Goal: Information Seeking & Learning: Learn about a topic

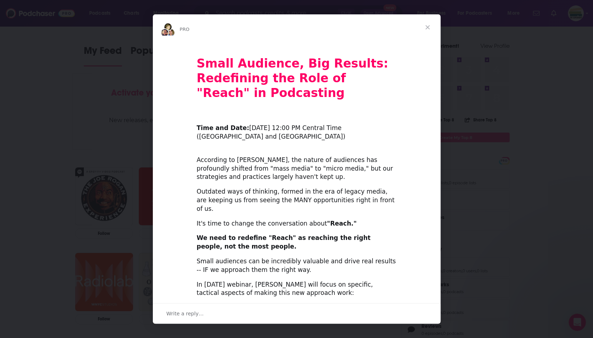
click at [429, 28] on span "Close" at bounding box center [428, 27] width 26 height 26
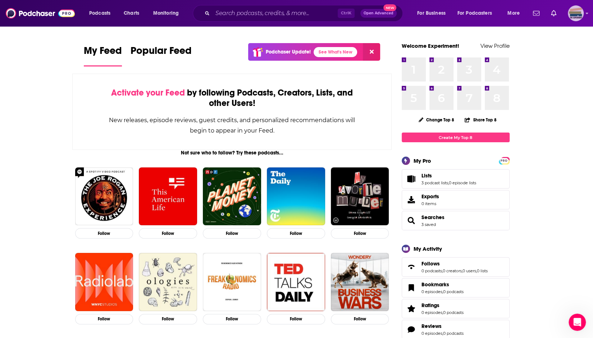
click at [574, 14] on img "Logged in as ExperimentPublicist" at bounding box center [576, 13] width 16 height 16
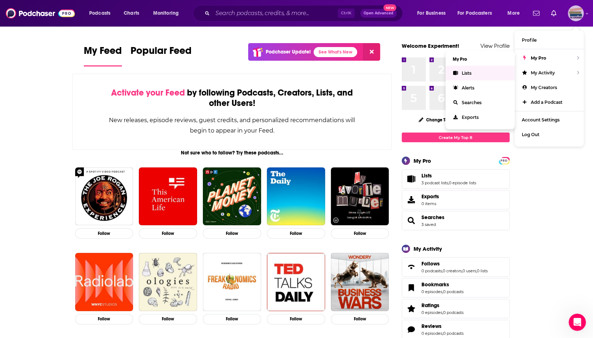
click at [467, 72] on span "Lists" at bounding box center [467, 72] width 10 height 5
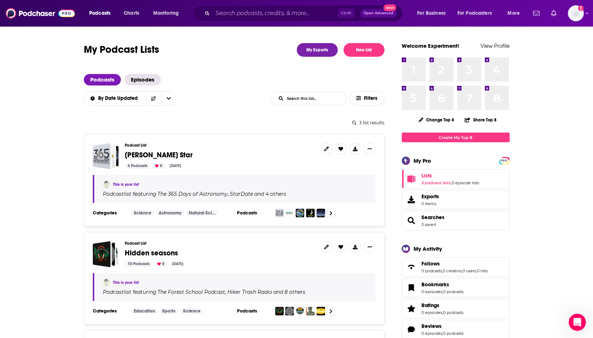
click at [115, 12] on icon "open menu" at bounding box center [114, 11] width 3 height 5
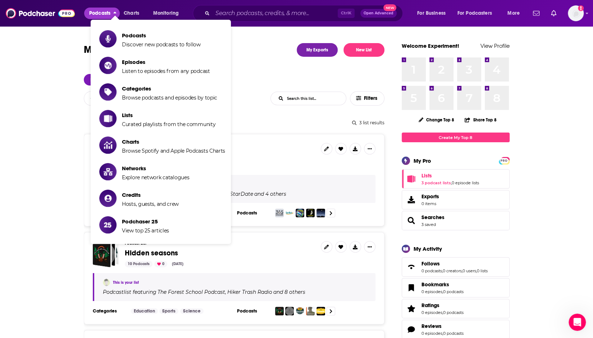
click at [115, 12] on icon "close menu" at bounding box center [115, 13] width 3 height 2
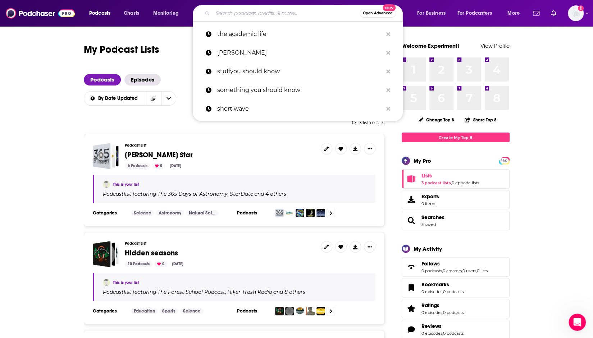
click at [255, 13] on input "Search podcasts, credits, & more..." at bounding box center [286, 14] width 147 height 12
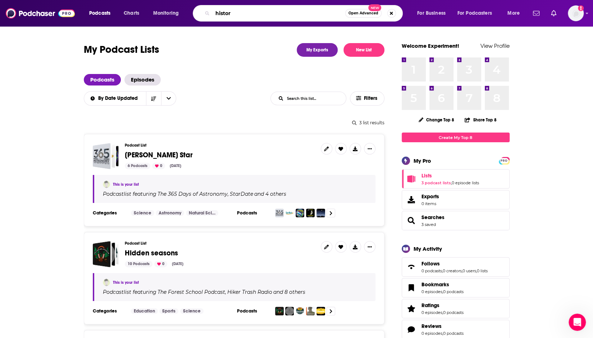
type input "history"
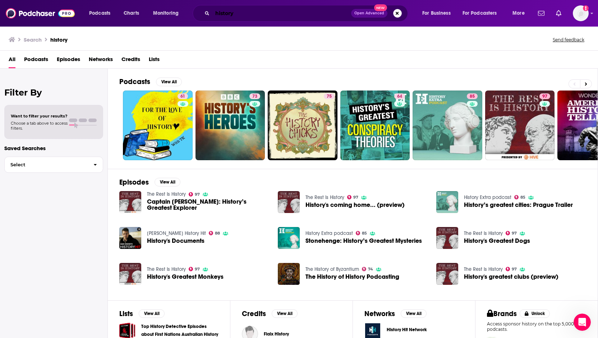
click at [216, 12] on input "history" at bounding box center [282, 14] width 139 height 12
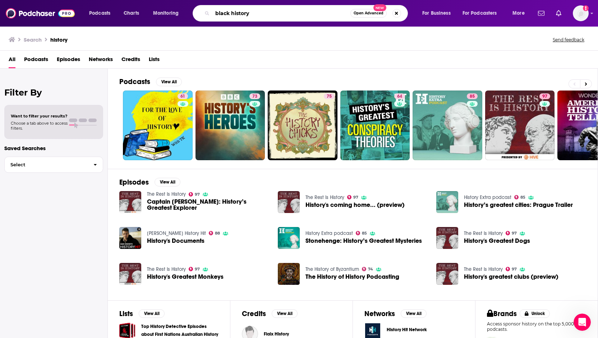
type input "black history"
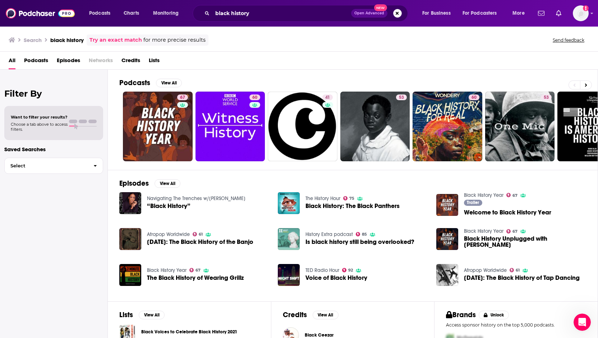
click at [33, 115] on span "Want to filter your results?" at bounding box center [39, 117] width 57 height 5
click at [30, 130] on span "Choose a tab above to access filters." at bounding box center [39, 127] width 57 height 10
click at [36, 59] on span "Podcasts" at bounding box center [36, 62] width 24 height 15
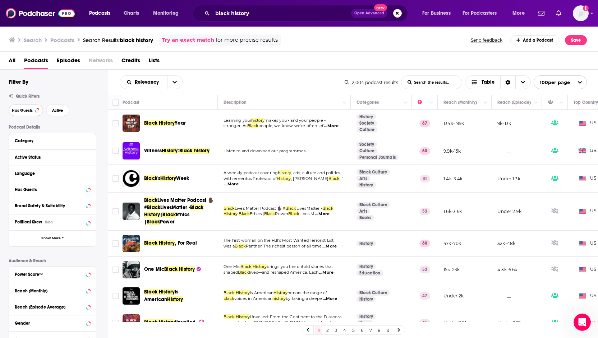
click at [22, 110] on span "Has Guests" at bounding box center [22, 111] width 21 height 4
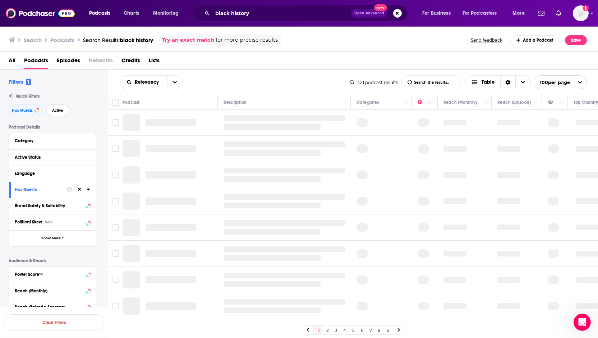
click at [57, 112] on span "Active" at bounding box center [57, 111] width 11 height 4
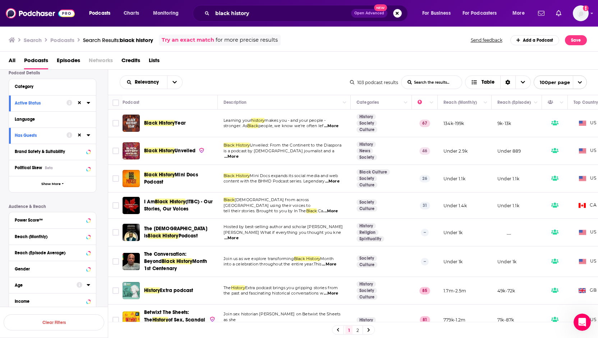
scroll to position [72, 0]
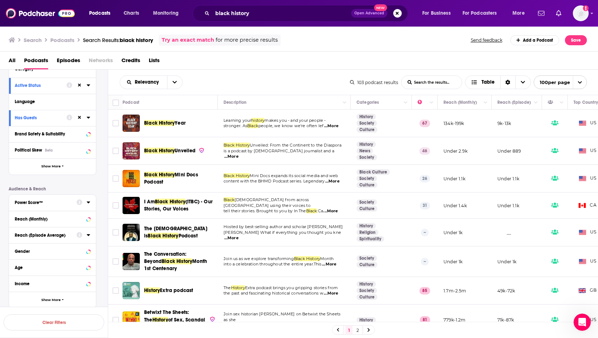
drag, startPoint x: 88, startPoint y: 203, endPoint x: 45, endPoint y: 199, distance: 43.3
click at [88, 203] on icon at bounding box center [88, 203] width 3 height 2
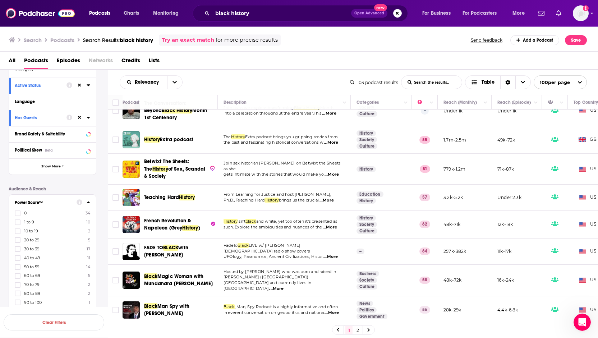
scroll to position [0, 0]
